Goal: Information Seeking & Learning: Understand process/instructions

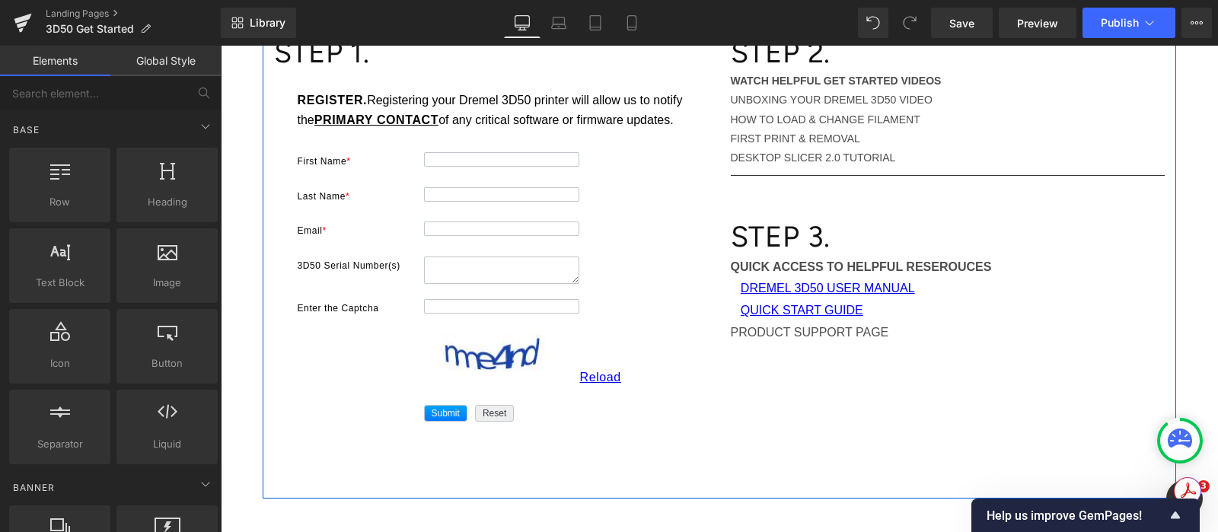
scroll to position [190, 0]
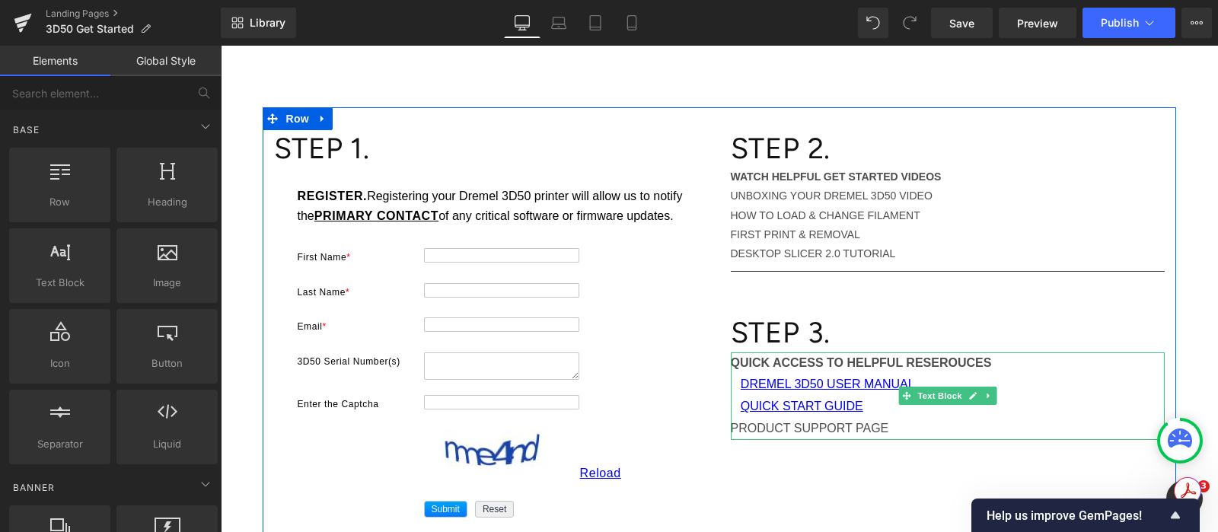
click at [878, 362] on strong "QUICK ACCESS TO HELPFUL RESEROUCES" at bounding box center [861, 362] width 261 height 13
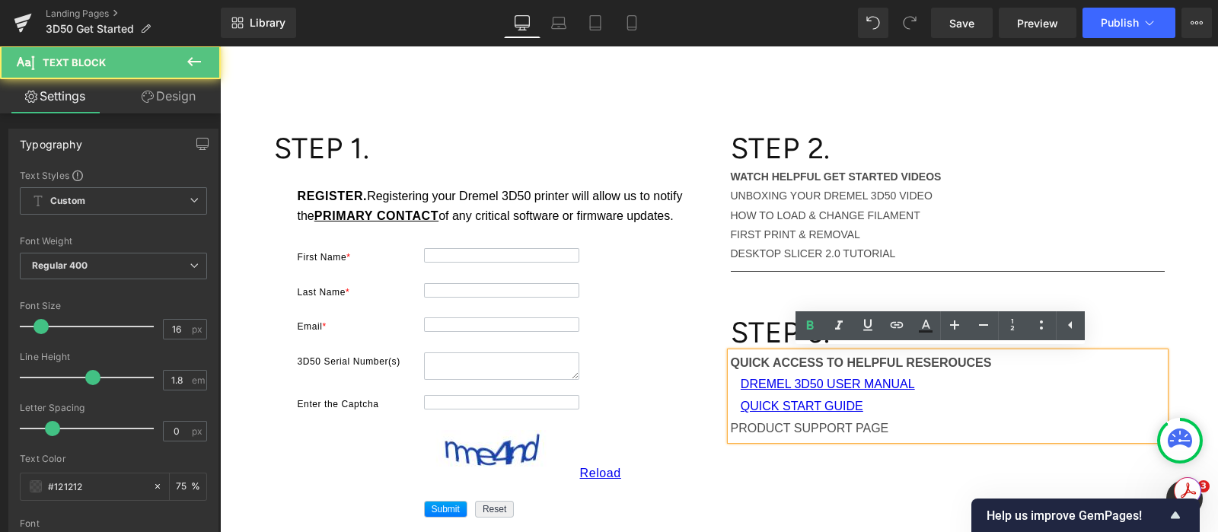
drag, startPoint x: 998, startPoint y: 363, endPoint x: 720, endPoint y: 365, distance: 277.8
click at [731, 365] on div "QUICK ACCESS TO HELPFUL RESEROUCES DREMEL 3D50 USER MANUAL QUICK START GUIDE PR…" at bounding box center [948, 396] width 434 height 88
click at [732, 362] on strong "QUICK ACCESS TO HELPFUL RESEROUCES" at bounding box center [861, 362] width 261 height 13
click at [734, 359] on strong "QUICK ACCESS TO HELPFUL RESEROUCES" at bounding box center [861, 362] width 261 height 13
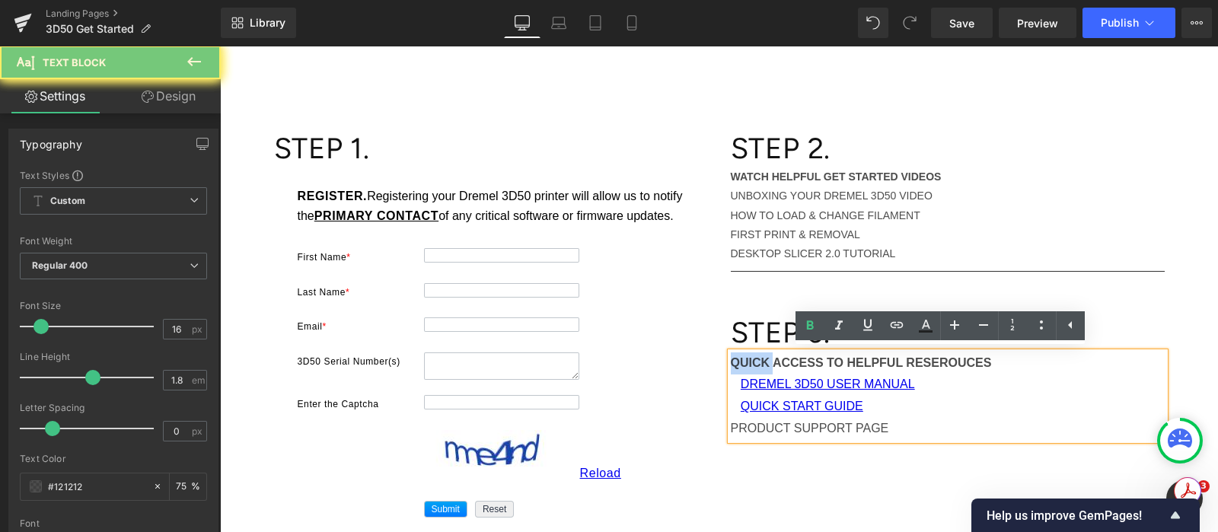
click at [734, 359] on strong "QUICK ACCESS TO HELPFUL RESEROUCES" at bounding box center [861, 362] width 261 height 13
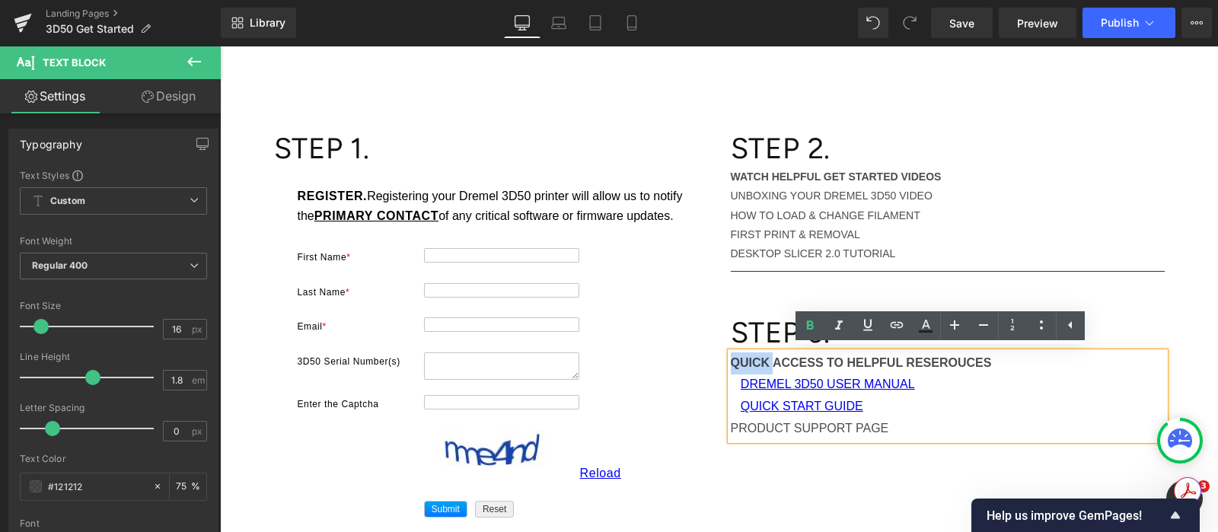
click at [753, 177] on strong "WATCH HELPFUL GET STARTED VIDEOS" at bounding box center [836, 177] width 211 height 12
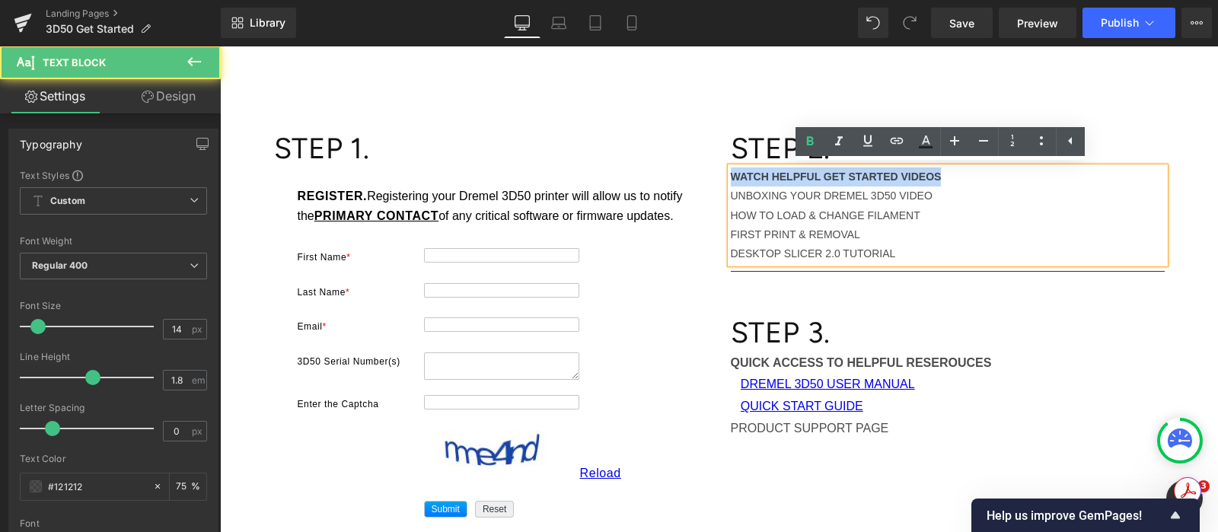
drag, startPoint x: 955, startPoint y: 177, endPoint x: 700, endPoint y: 169, distance: 255.1
click at [700, 169] on div "STEP 1. Heading 8cd8d87a7c0e04444533108d38b5281ea502c11555391d54a1ad4d6bc36e194…" at bounding box center [719, 351] width 913 height 488
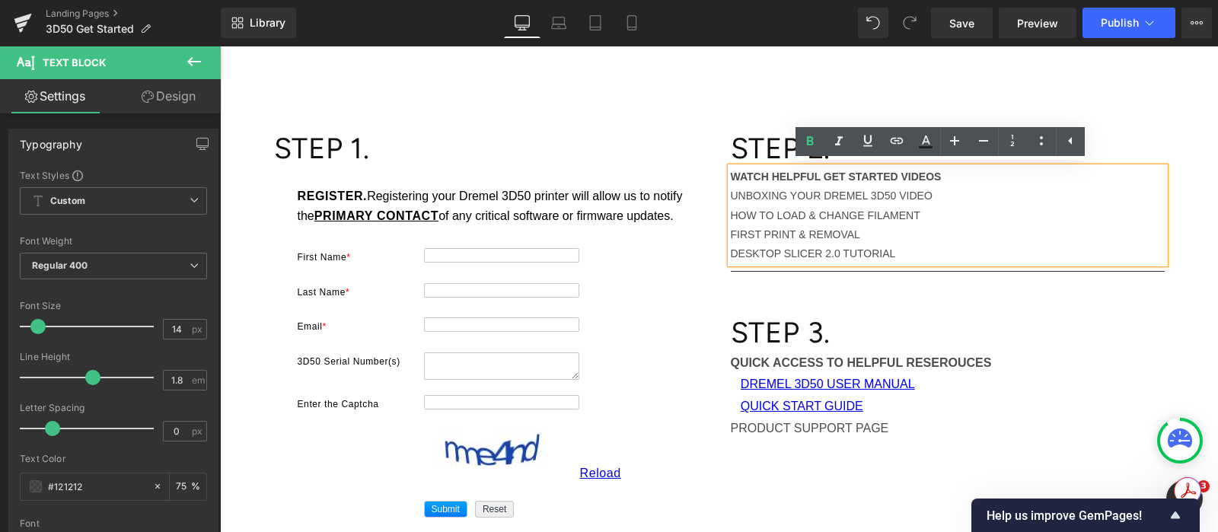
click at [907, 253] on p "DESKTOP SLICER 2.0 TUTORIAL" at bounding box center [948, 253] width 434 height 19
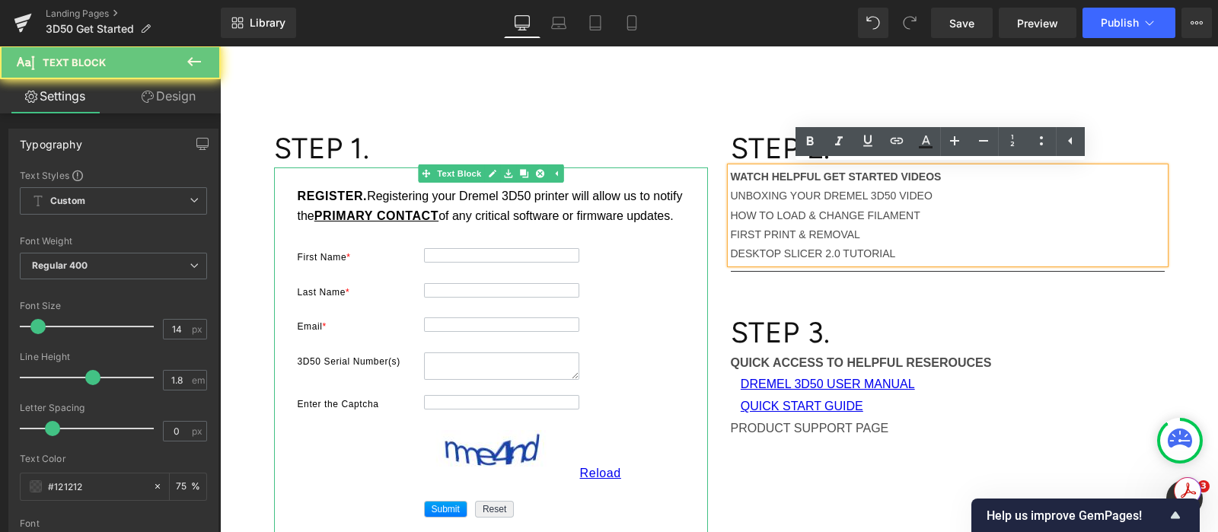
drag, startPoint x: 922, startPoint y: 253, endPoint x: 683, endPoint y: 173, distance: 252.0
click at [683, 173] on div "STEP 1. Heading 8cd8d87a7c0e04444533108d38b5281ea502c11555391d54a1ad4d6bc36e194…" at bounding box center [719, 351] width 913 height 488
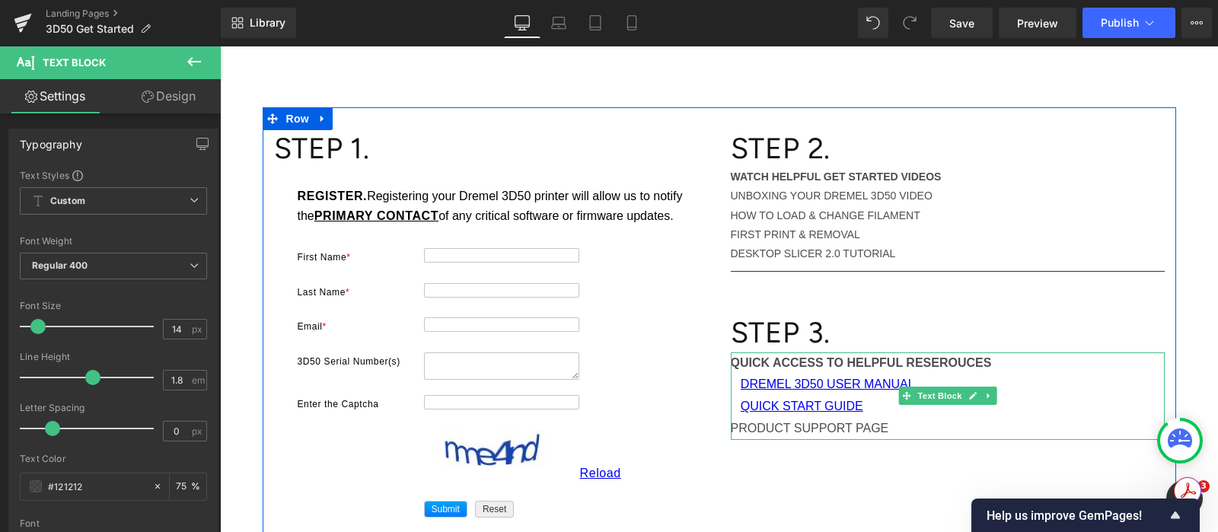
drag, startPoint x: 963, startPoint y: 387, endPoint x: 955, endPoint y: 386, distance: 7.6
click at [964, 387] on link at bounding box center [972, 396] width 16 height 18
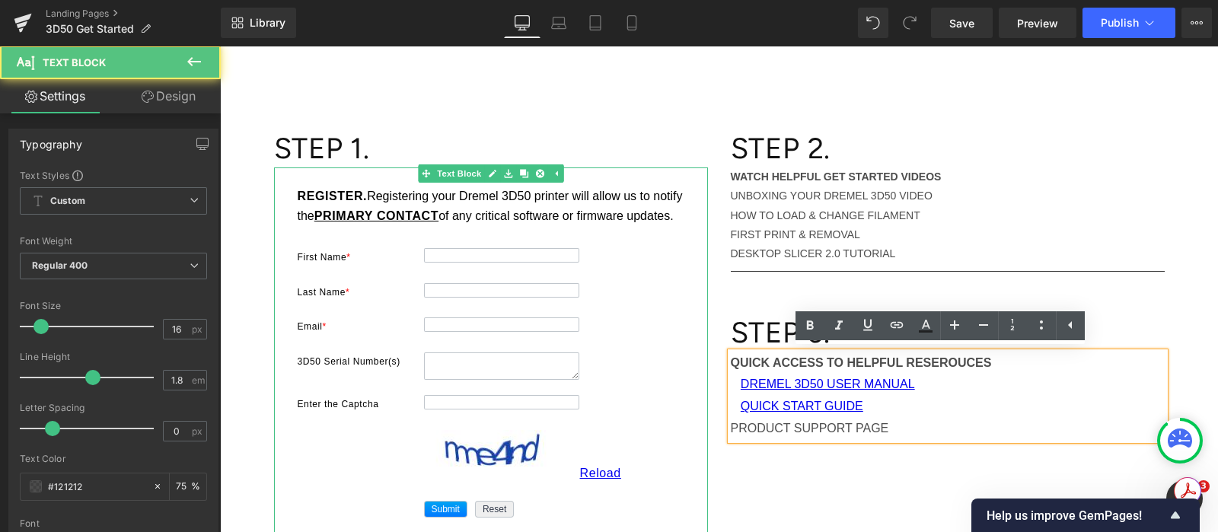
drag, startPoint x: 920, startPoint y: 419, endPoint x: 679, endPoint y: 359, distance: 248.7
click at [679, 359] on div "STEP 1. Heading 8cd8d87a7c0e04444533108d38b5281ea502c11555391d54a1ad4d6bc36e194…" at bounding box center [719, 351] width 913 height 488
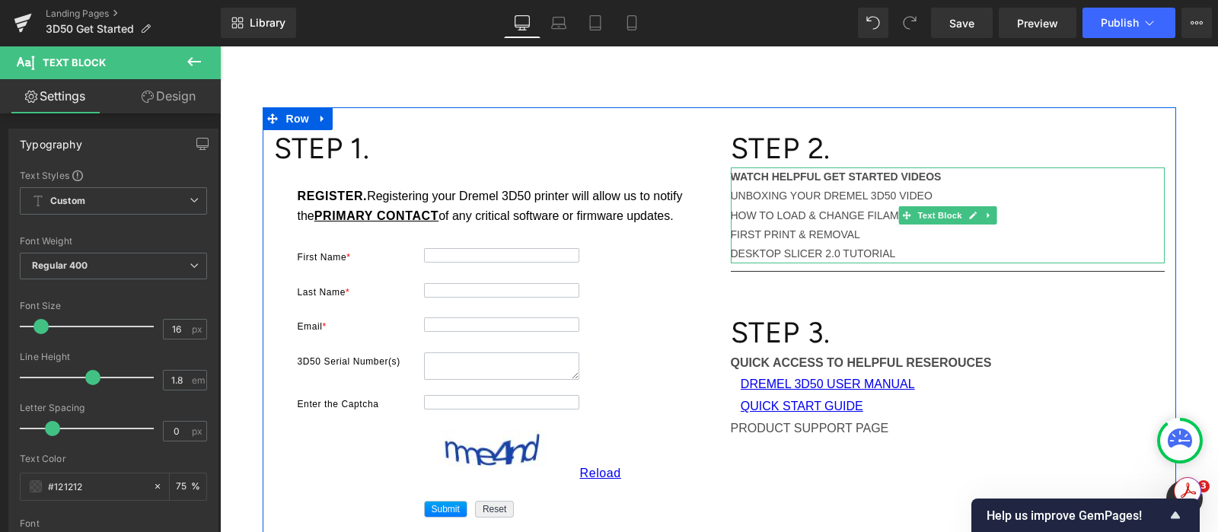
click at [890, 244] on p "DESKTOP SLICER 2.0 TUTORIAL" at bounding box center [948, 253] width 434 height 19
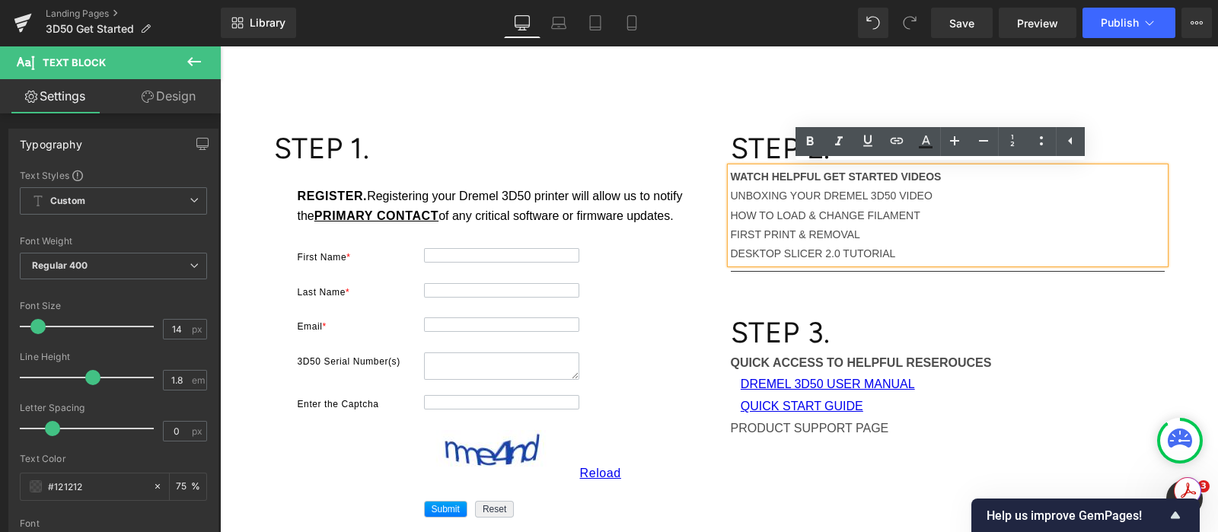
drag, startPoint x: 916, startPoint y: 251, endPoint x: 718, endPoint y: 171, distance: 214.4
click at [719, 171] on div "STEP 2. Heading WATCH HELPFUL GET STARTED VIDEOS UNBOXING YOUR DREMEL 3D50 VIDE…" at bounding box center [947, 285] width 457 height 310
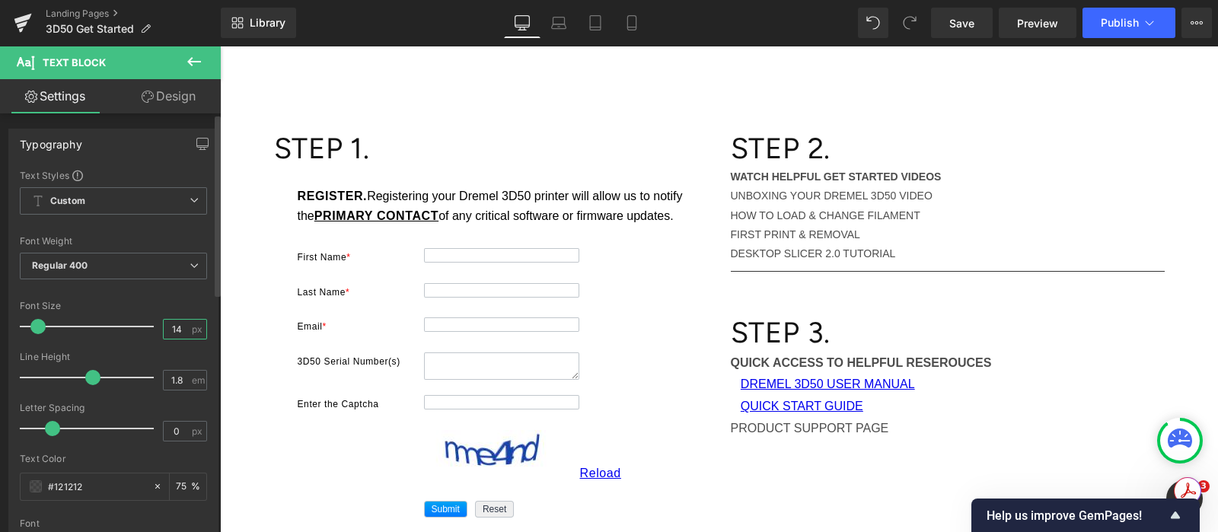
click at [180, 329] on input "14" at bounding box center [177, 329] width 27 height 19
type input "16"
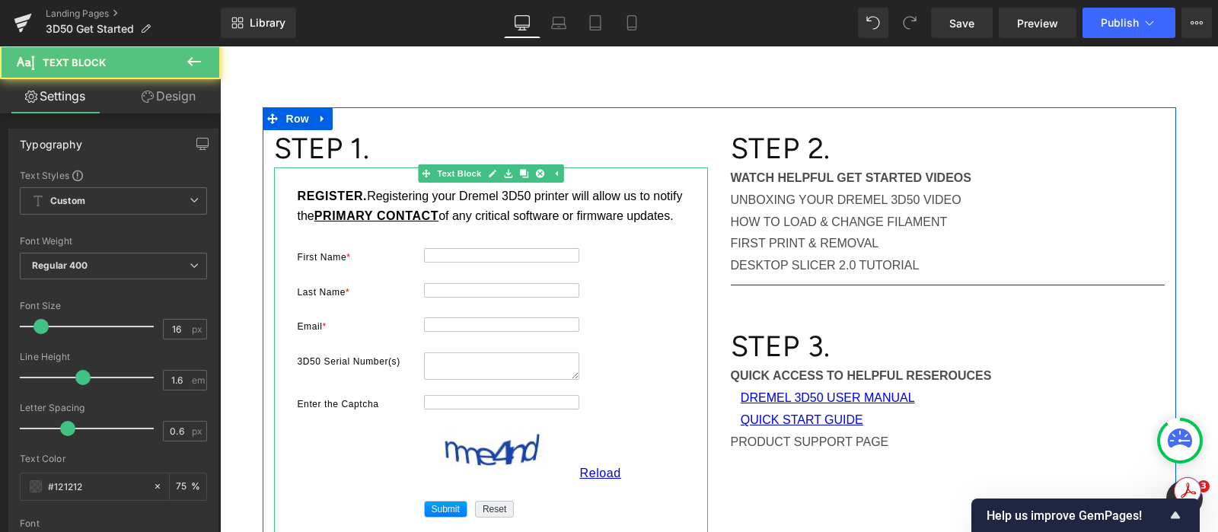
drag, startPoint x: 347, startPoint y: 234, endPoint x: 272, endPoint y: 196, distance: 84.4
click at [274, 196] on div "8cd8d87a7c0e04444533108d38b5281ea502c11555391d54a1ad4d6bc36e1949 356a1a508ded85…" at bounding box center [491, 376] width 434 height 419
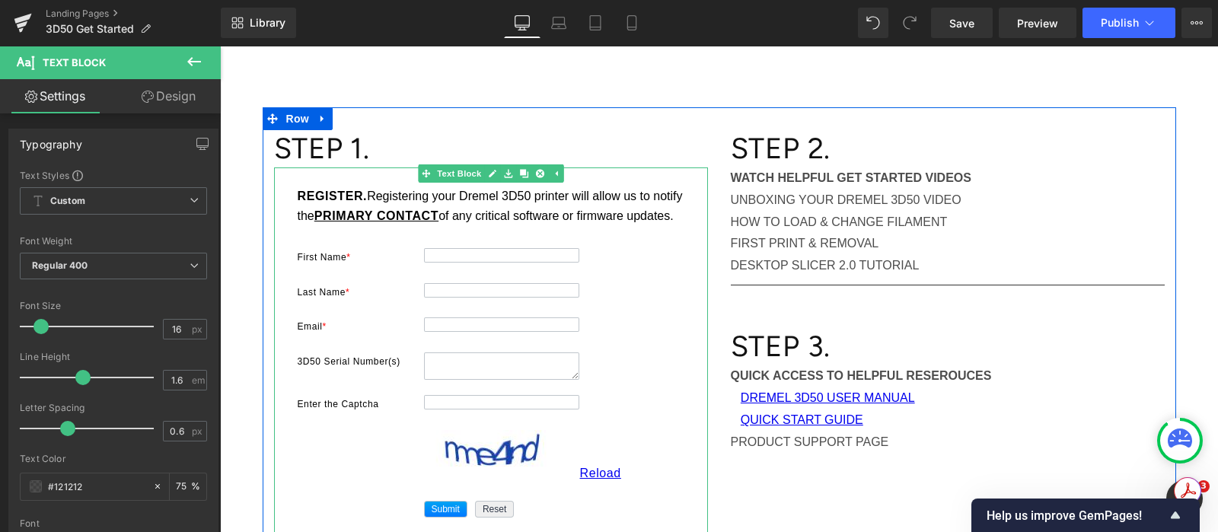
click at [372, 233] on div "REGISTER. Registering your Dremel 3D50 printer will allow us to notify the PRIM…" at bounding box center [491, 209] width 396 height 46
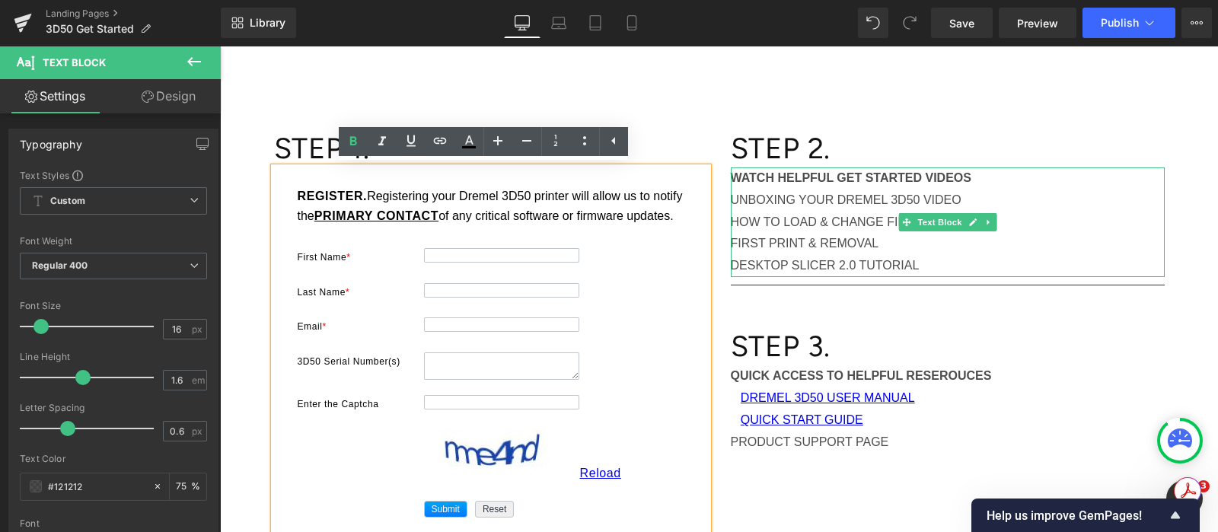
click at [816, 226] on p "HOW TO LOAD & CHANGE FILAMENT" at bounding box center [948, 223] width 434 height 22
click at [815, 226] on p "HOW TO LOAD & CHANGE FILAMENT" at bounding box center [948, 223] width 434 height 22
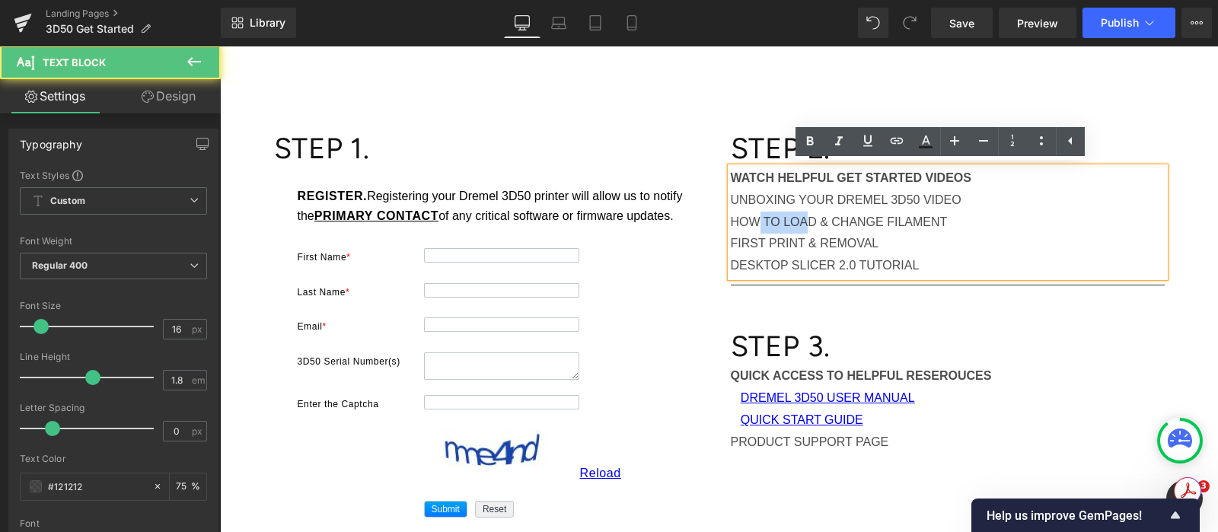
drag, startPoint x: 786, startPoint y: 220, endPoint x: 731, endPoint y: 218, distance: 54.8
click at [731, 218] on p "HOW TO LOAD & CHANGE FILAMENT" at bounding box center [948, 223] width 434 height 22
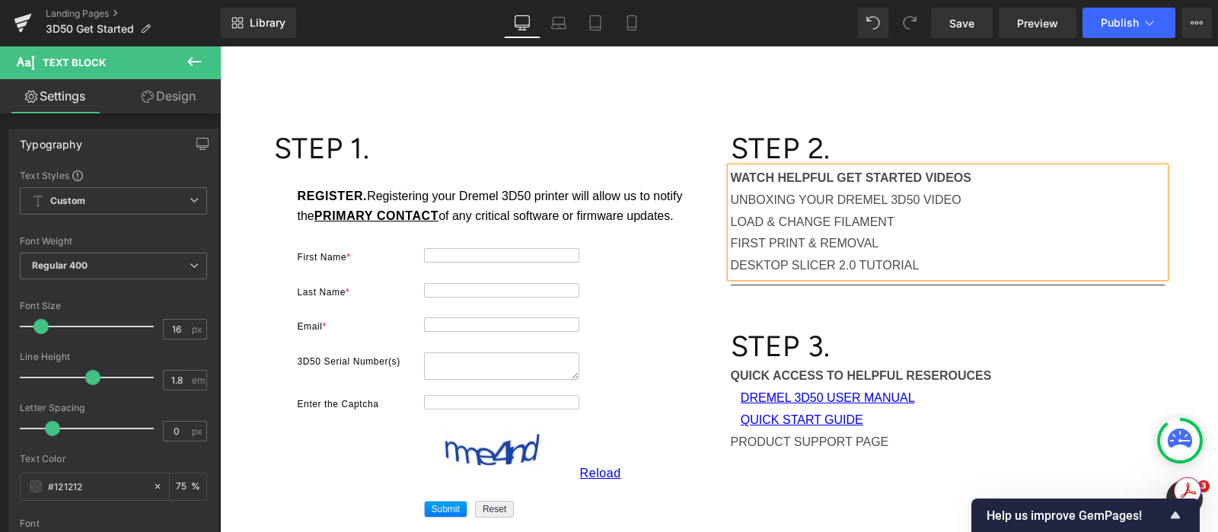
click at [904, 218] on p "LOAD & CHANGE FILAMENT" at bounding box center [948, 223] width 434 height 22
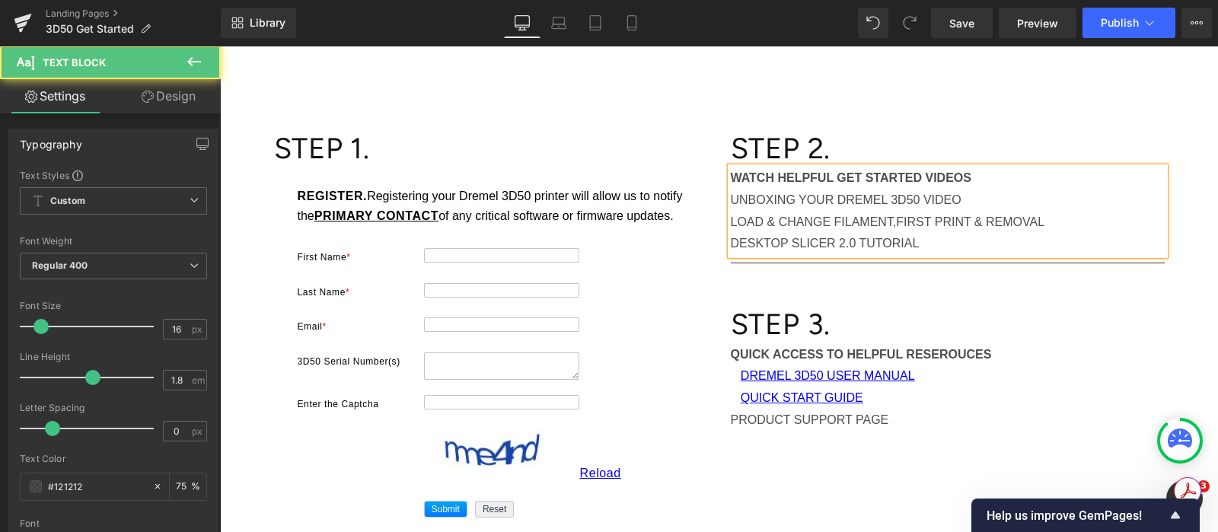
click at [945, 240] on p "DESKTOP SLICER 2.0 TUTORIAL" at bounding box center [948, 244] width 434 height 22
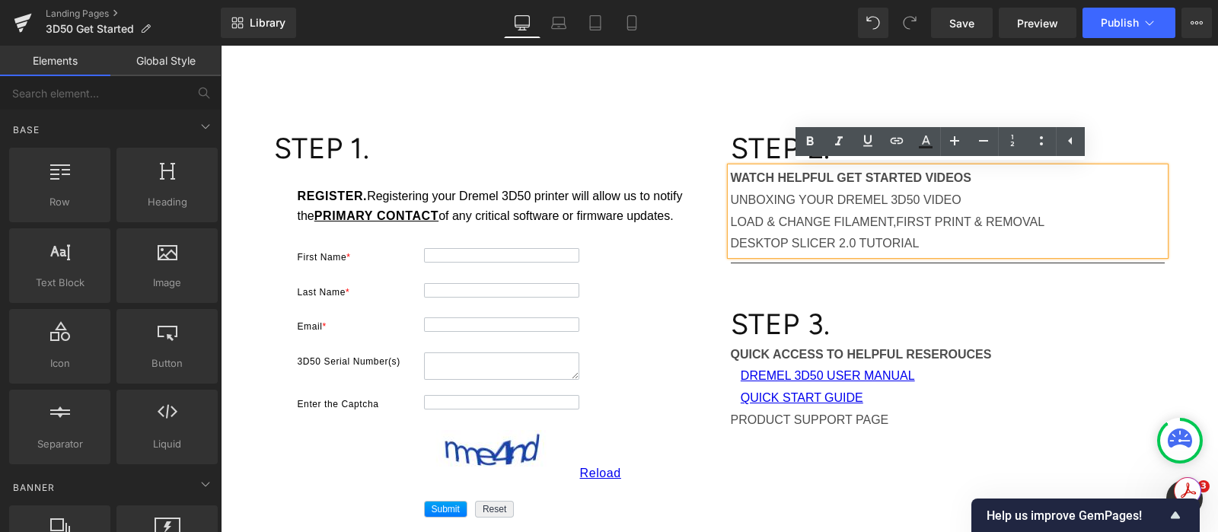
click at [1187, 108] on div "DREMEL 3D50 Getting Started Heading Text Block Text Block Row STEP 1. Heading 8…" at bounding box center [719, 378] width 998 height 835
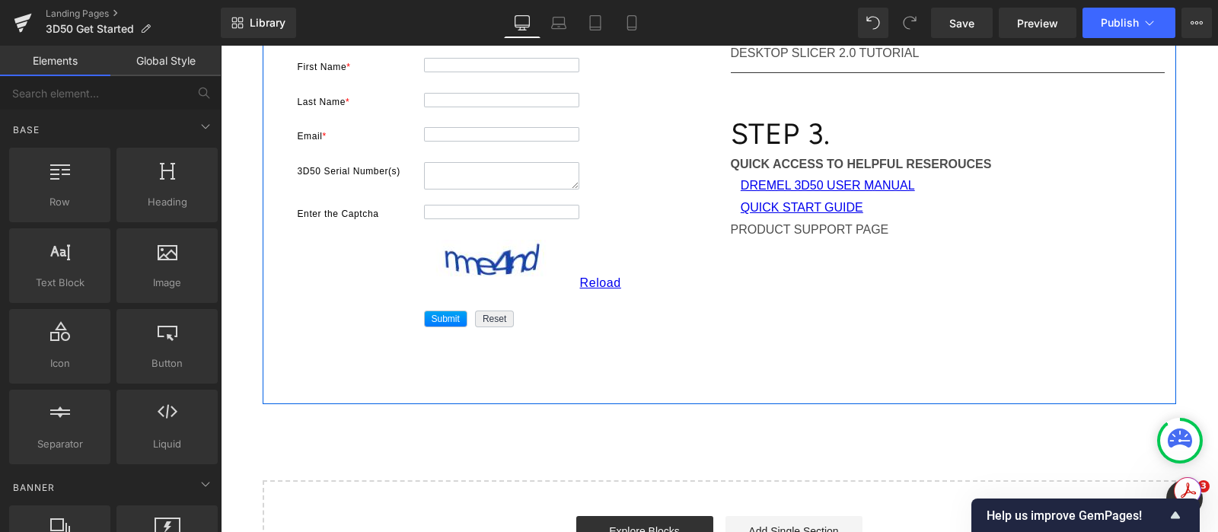
scroll to position [0, 0]
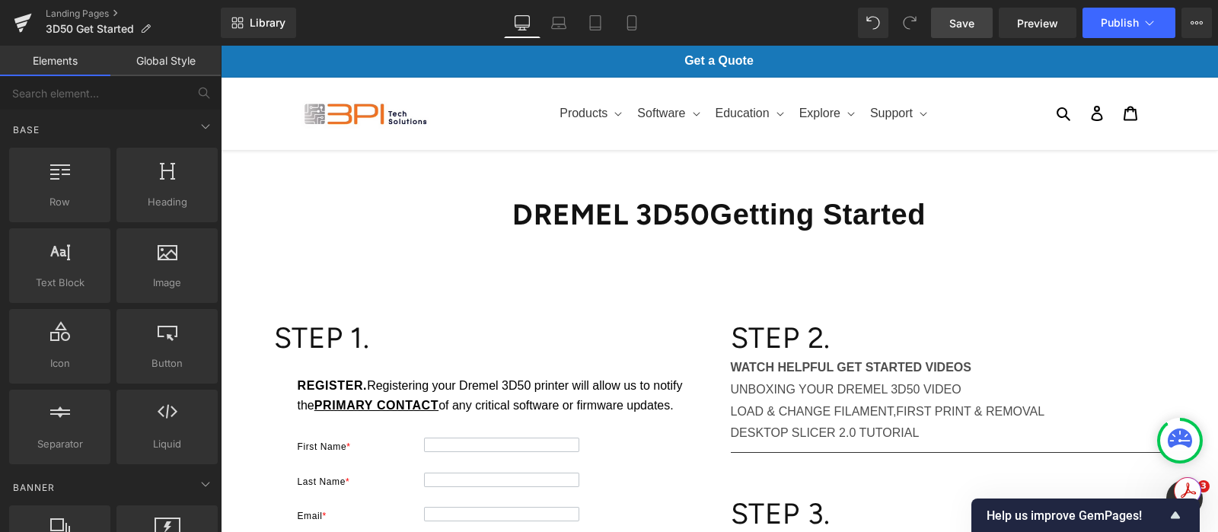
click at [961, 17] on span "Save" at bounding box center [961, 23] width 25 height 16
